Goal: Use online tool/utility: Utilize a website feature to perform a specific function

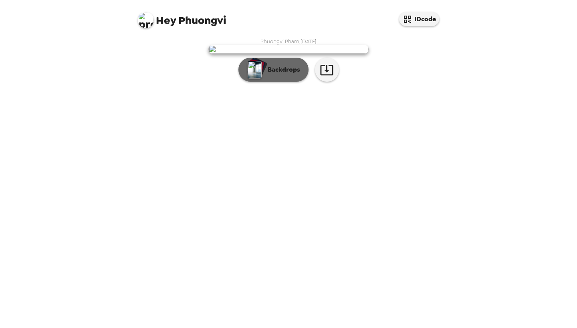
click at [289, 75] on p "Backdrops" at bounding box center [282, 70] width 36 height 10
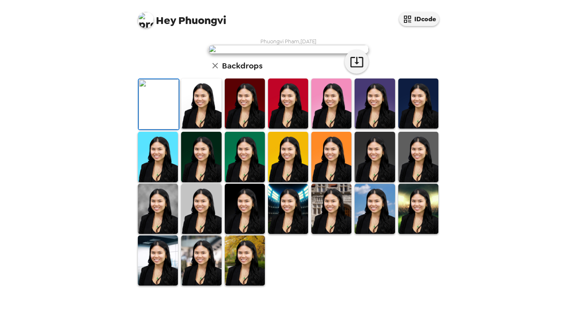
click at [212, 129] on img at bounding box center [201, 104] width 40 height 50
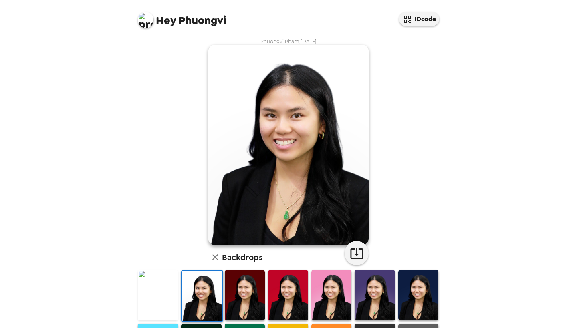
click at [163, 294] on img at bounding box center [158, 295] width 40 height 50
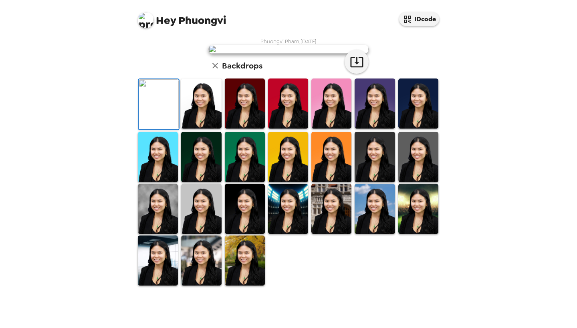
scroll to position [111, 0]
click at [194, 286] on img at bounding box center [201, 261] width 40 height 50
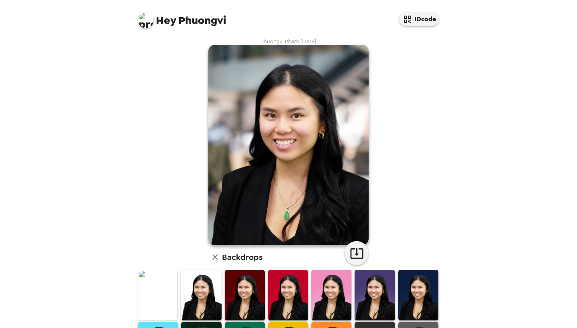
scroll to position [10, 0]
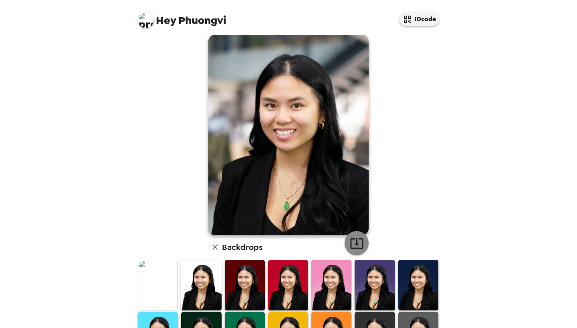
click at [357, 245] on icon "button" at bounding box center [356, 243] width 13 height 10
click at [208, 280] on img at bounding box center [201, 285] width 40 height 50
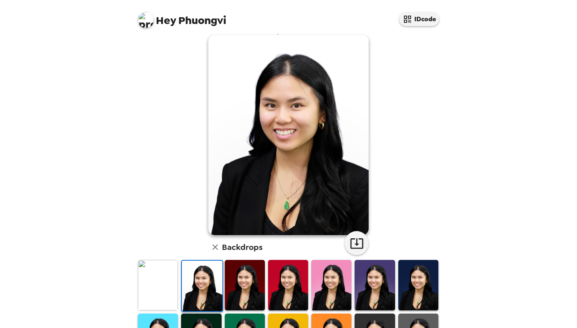
click at [244, 283] on img at bounding box center [245, 285] width 40 height 50
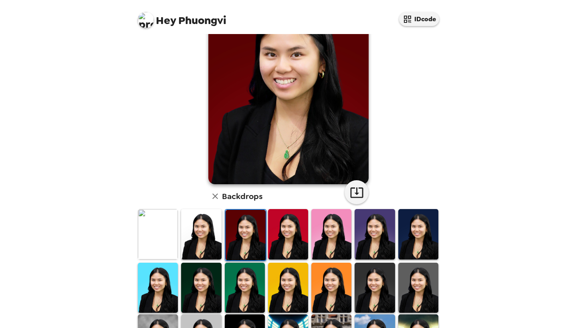
scroll to position [63, 0]
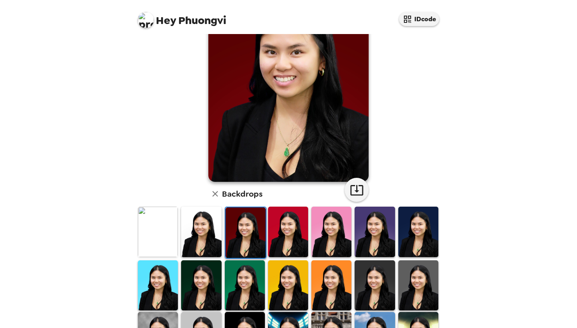
click at [375, 235] on img at bounding box center [375, 232] width 40 height 50
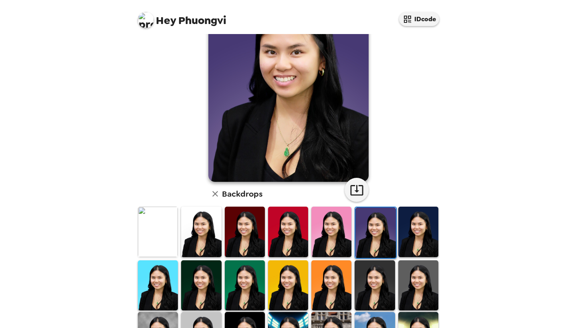
click at [417, 235] on img at bounding box center [418, 232] width 40 height 50
